Goal: Obtain resource: Download file/media

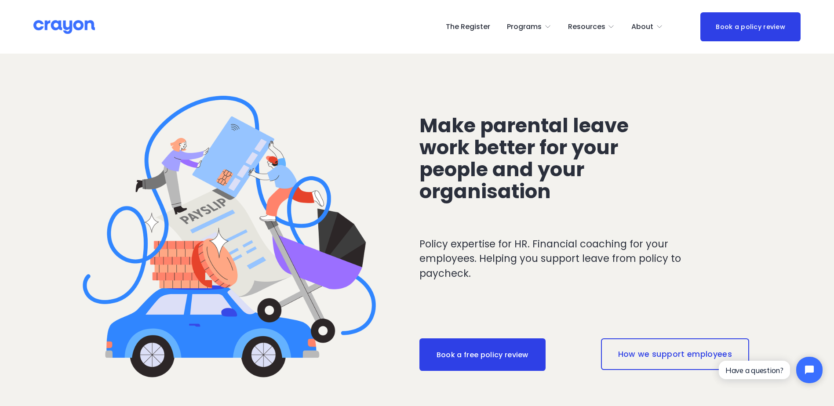
click at [462, 32] on link "The Register" at bounding box center [468, 27] width 44 height 14
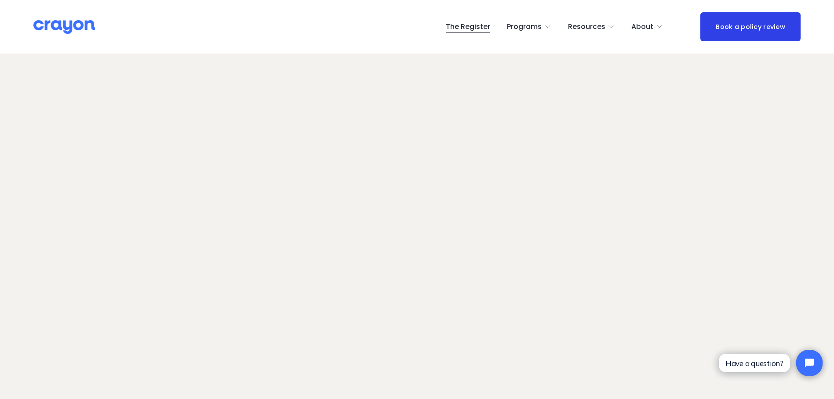
click at [311, 48] on div "Skip to Content The Register Programs" at bounding box center [417, 27] width 834 height 54
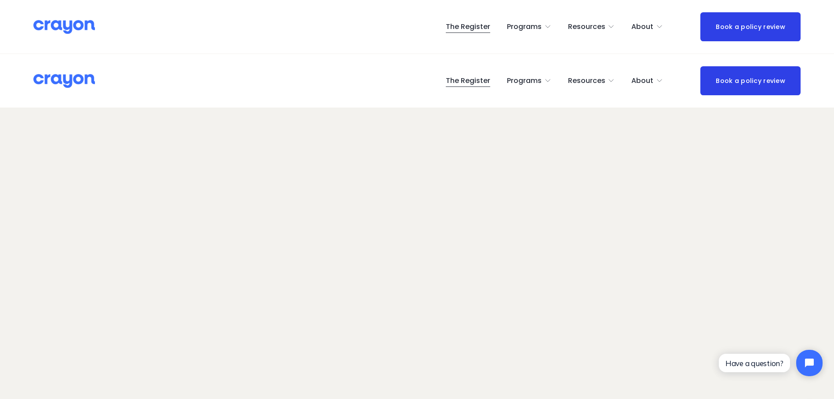
click at [410, 93] on div "The Register Programs Pulse: Annual Financial Health Check" at bounding box center [416, 80] width 767 height 29
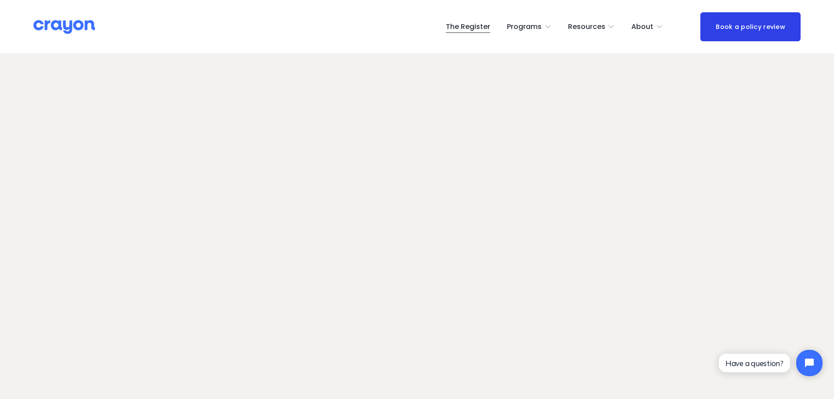
scroll to position [44, 0]
click at [595, 23] on span "Resources" at bounding box center [586, 27] width 37 height 13
click at [593, 22] on span "Resources" at bounding box center [586, 27] width 37 height 13
click at [0, 0] on span "Employer hub" at bounding box center [0, 0] width 0 height 0
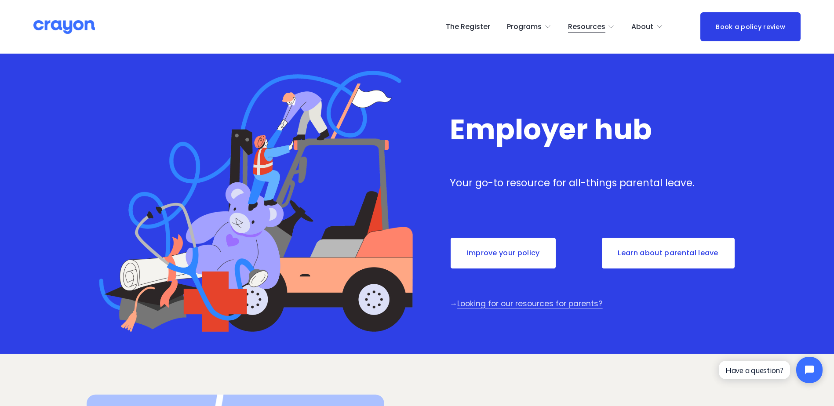
click at [505, 255] on link "Improve your policy" at bounding box center [503, 253] width 107 height 33
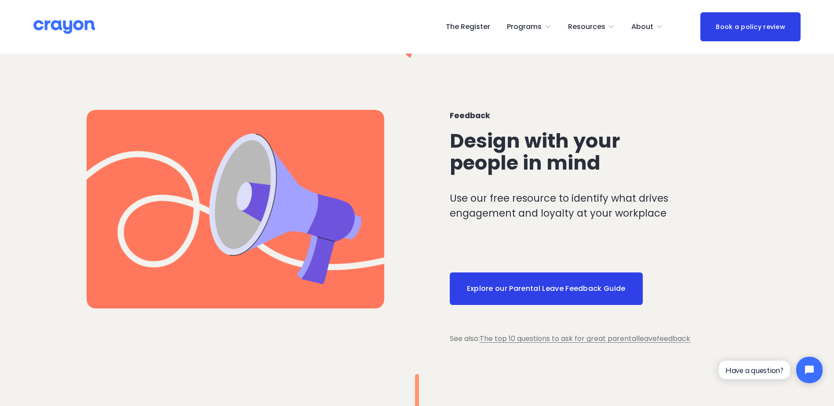
scroll to position [703, 0]
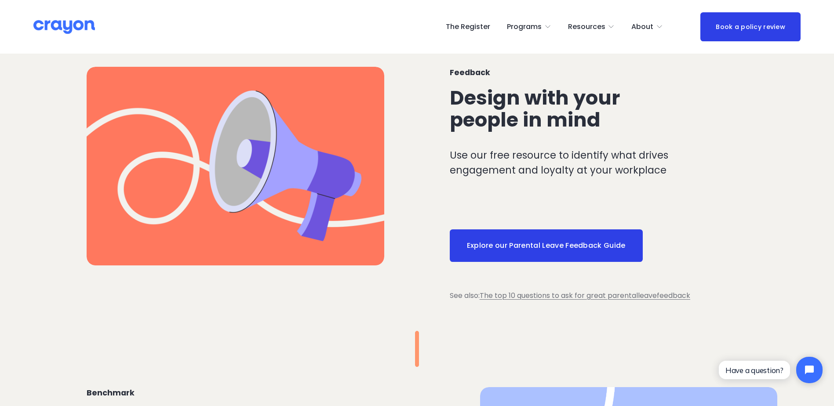
click at [595, 235] on link "Explore our Parental Leave Feedback Guide" at bounding box center [546, 245] width 193 height 33
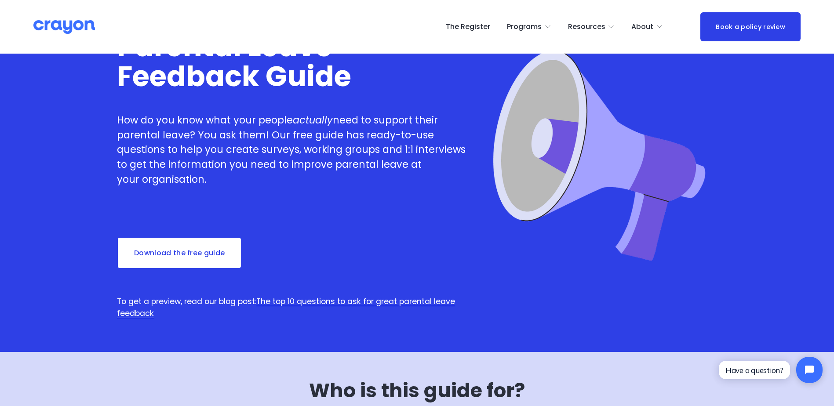
scroll to position [44, 0]
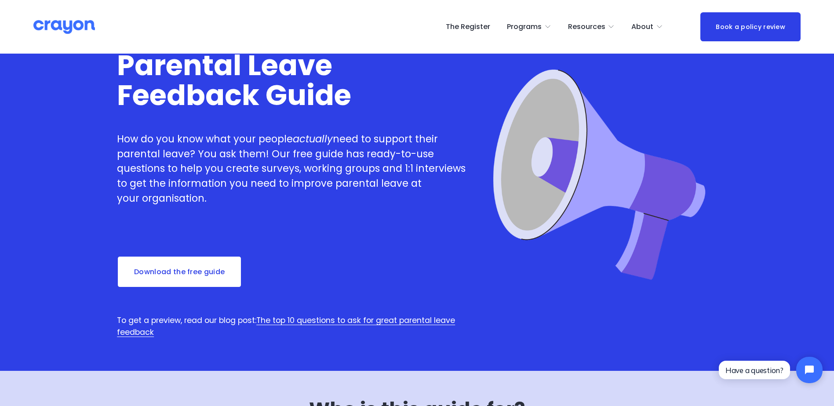
click at [180, 269] on link "Download the free guide" at bounding box center [179, 272] width 125 height 33
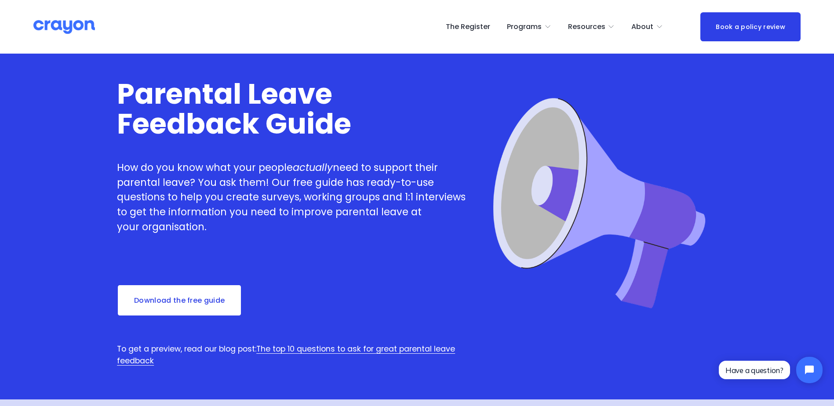
scroll to position [0, 0]
